Goal: Navigation & Orientation: Find specific page/section

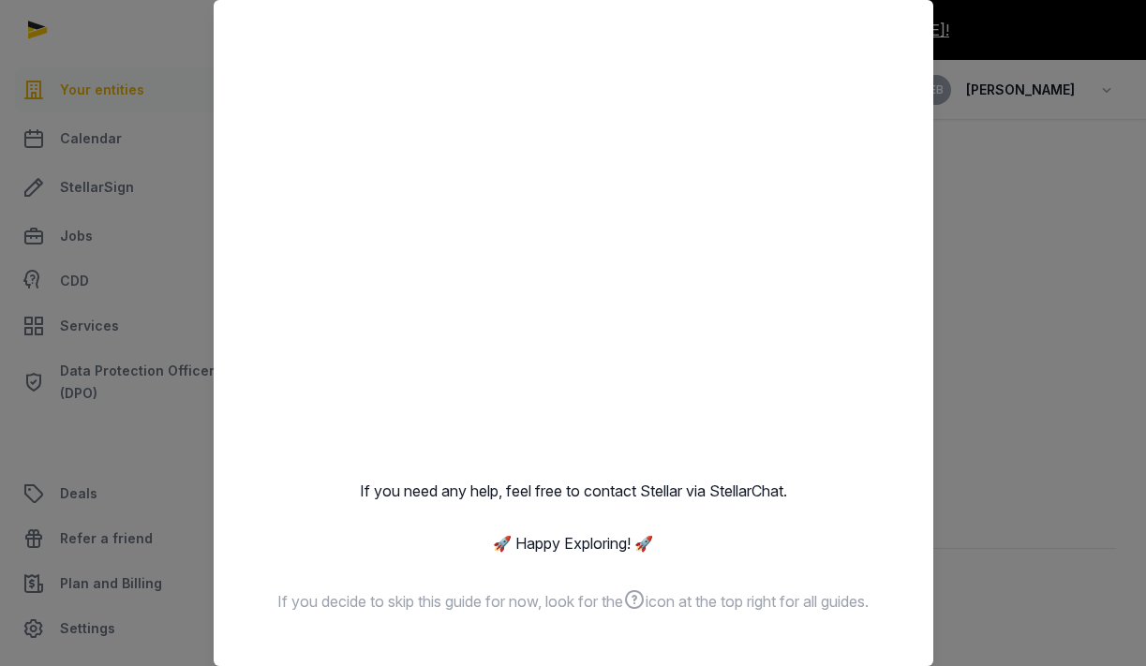
scroll to position [22, 0]
click at [90, 511] on div at bounding box center [573, 333] width 1146 height 666
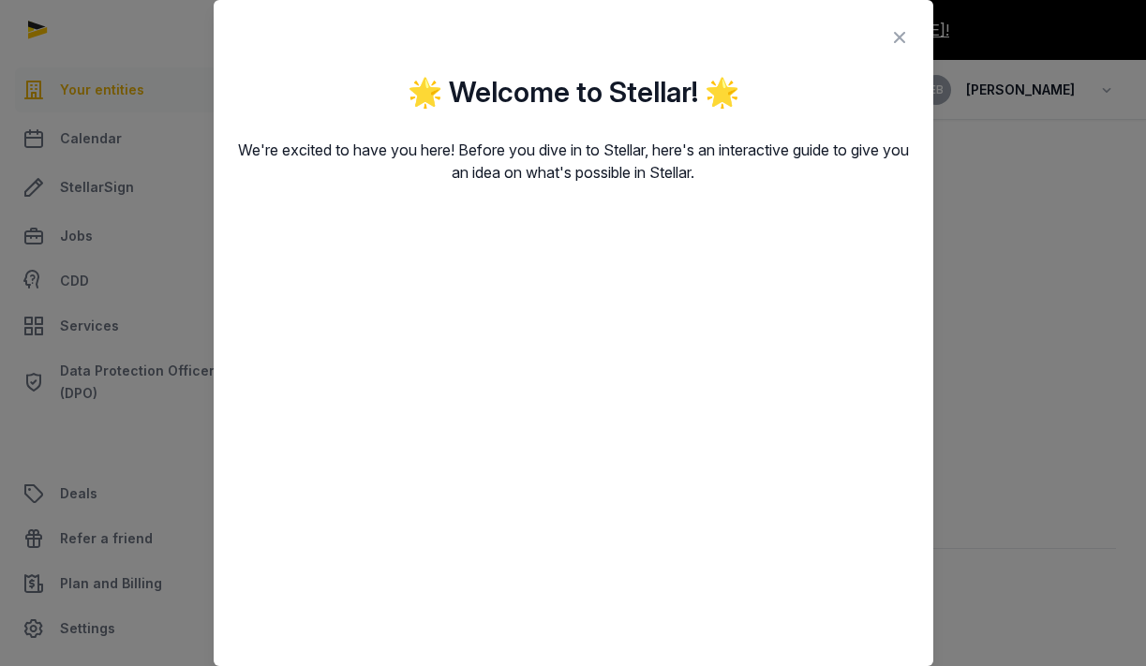
click at [898, 31] on icon at bounding box center [899, 37] width 22 height 30
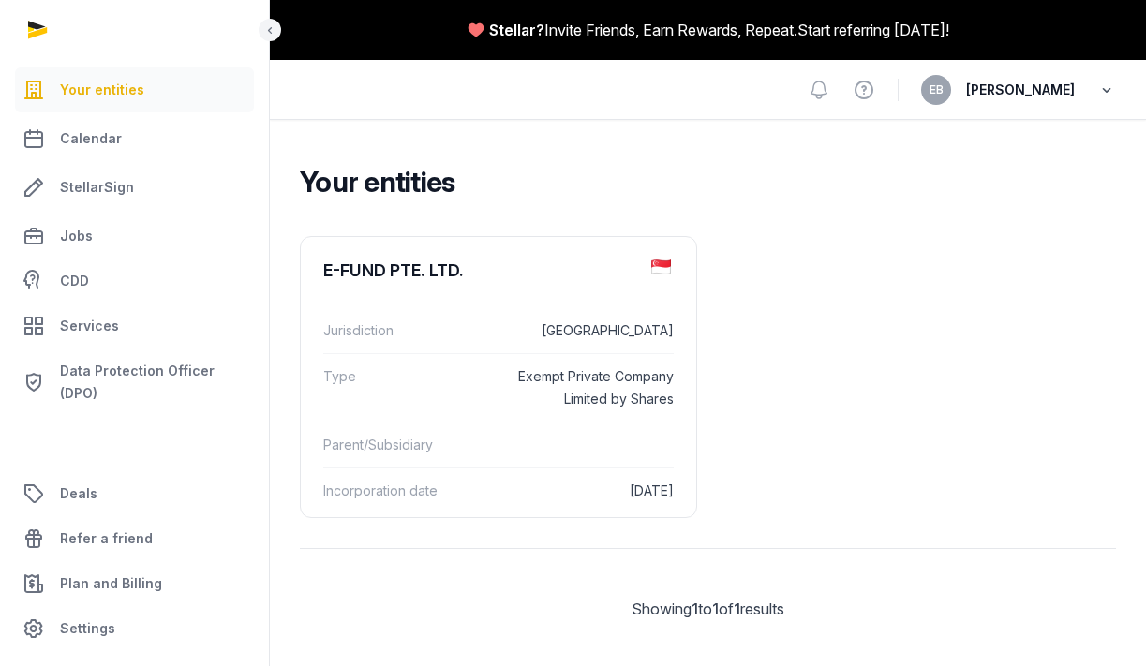
click at [1104, 83] on icon "button" at bounding box center [1106, 90] width 19 height 26
click at [996, 129] on link "Your Profile" at bounding box center [1011, 133] width 210 height 34
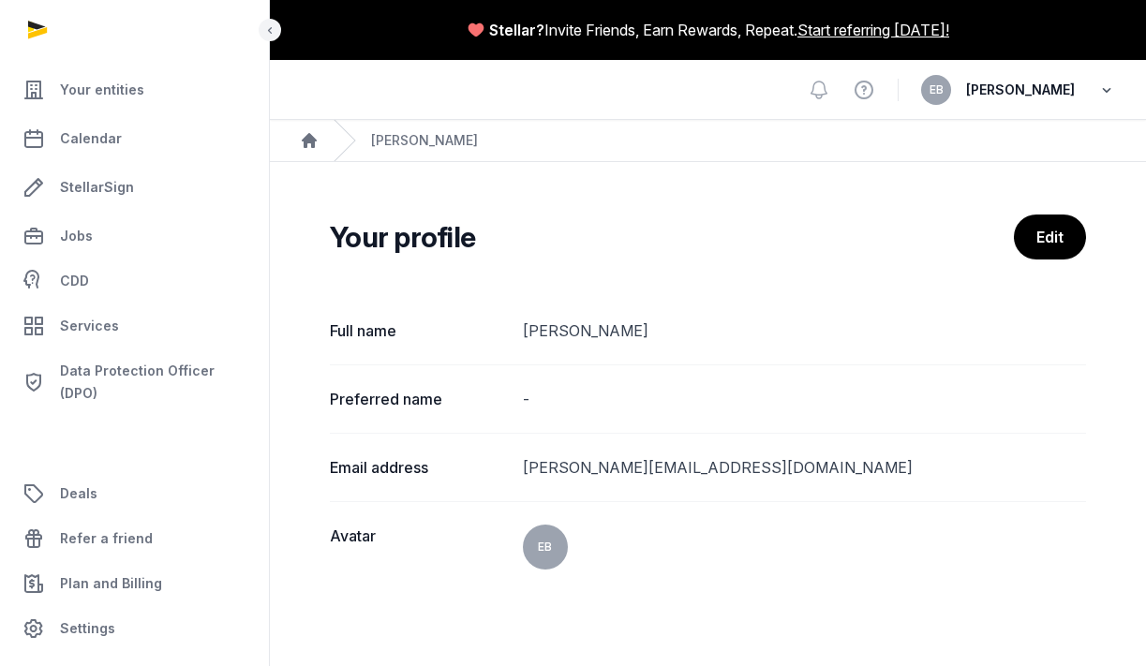
click at [1102, 91] on icon "button" at bounding box center [1106, 90] width 19 height 26
click at [97, 97] on span "Your entities" at bounding box center [102, 90] width 84 height 22
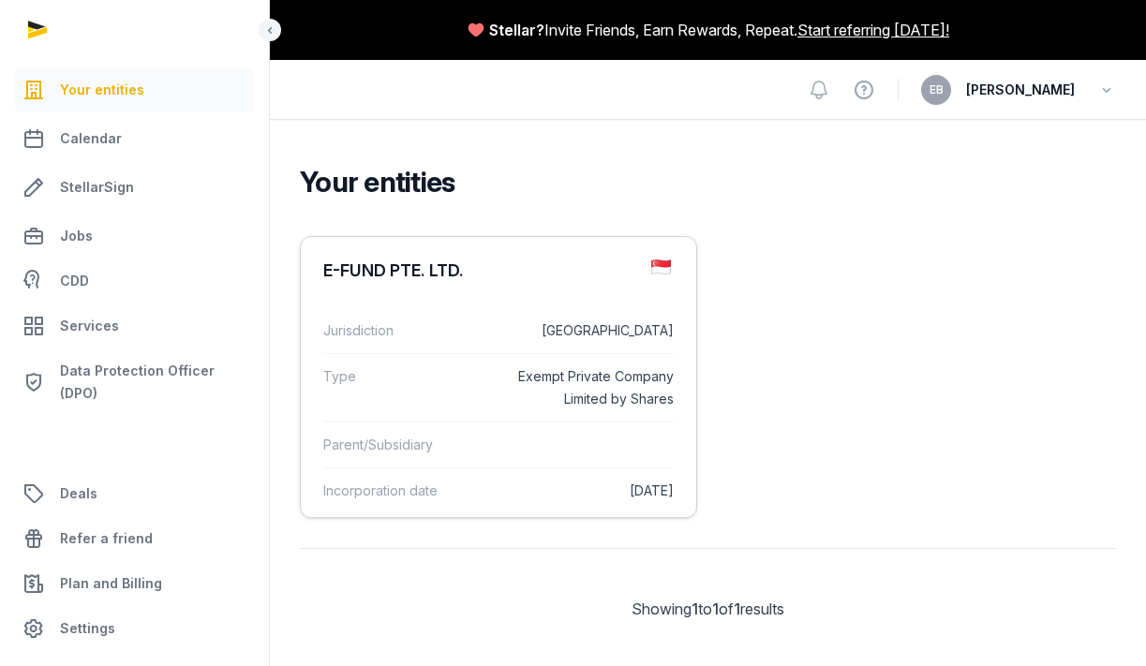
scroll to position [22, 0]
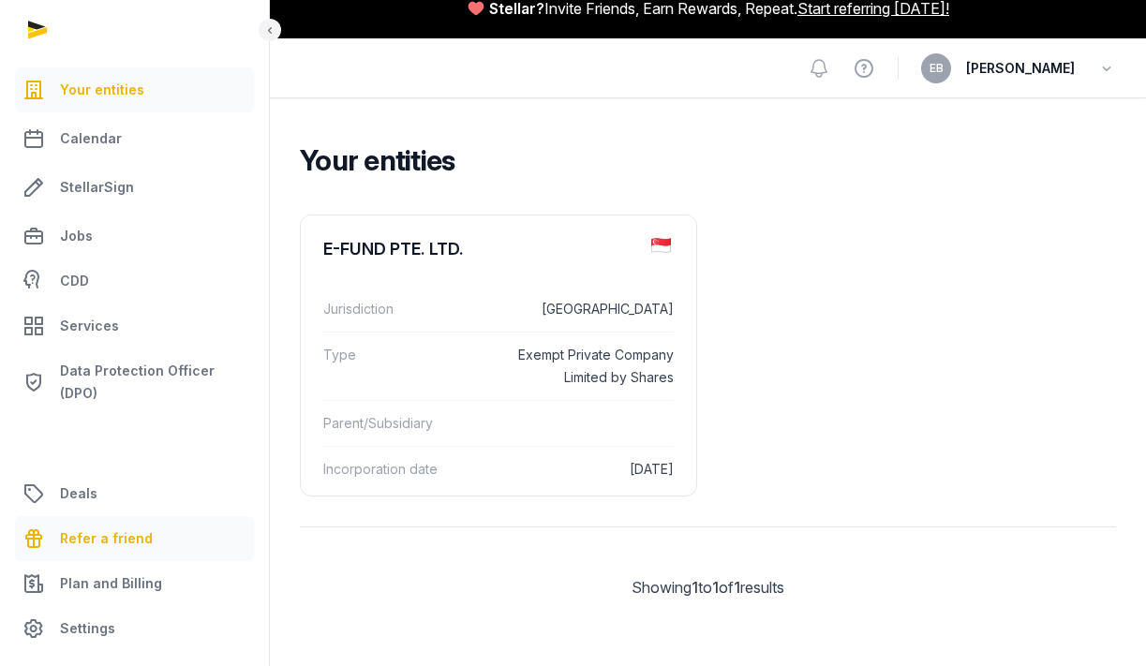
click at [131, 531] on span "Refer a friend" at bounding box center [106, 539] width 93 height 22
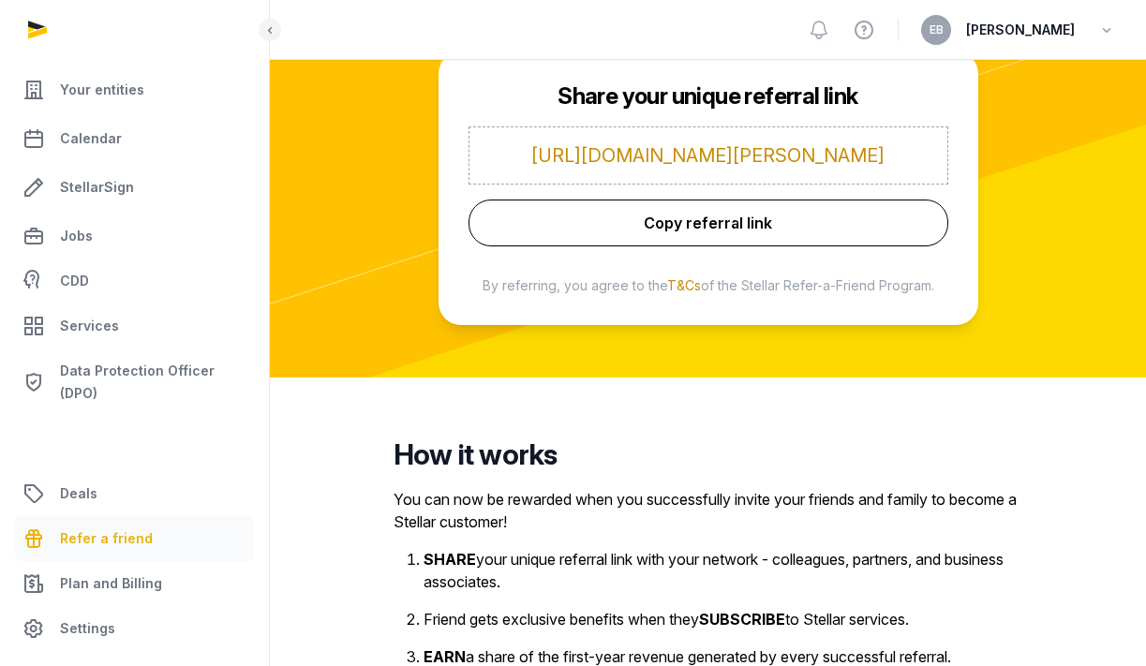
scroll to position [484, 0]
